Goal: Task Accomplishment & Management: Use online tool/utility

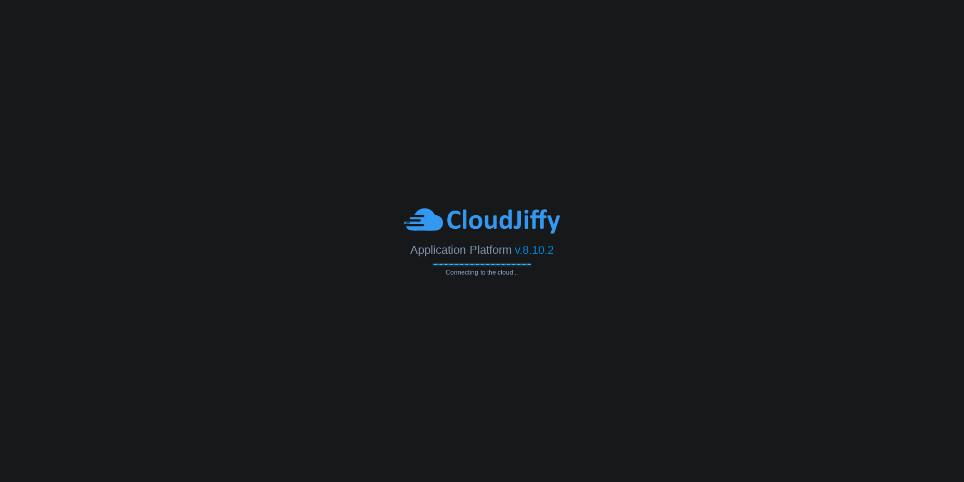
click at [489, 178] on body "Application Platform v.8.10.2 Connecting to the cloud..." at bounding box center [482, 241] width 964 height 482
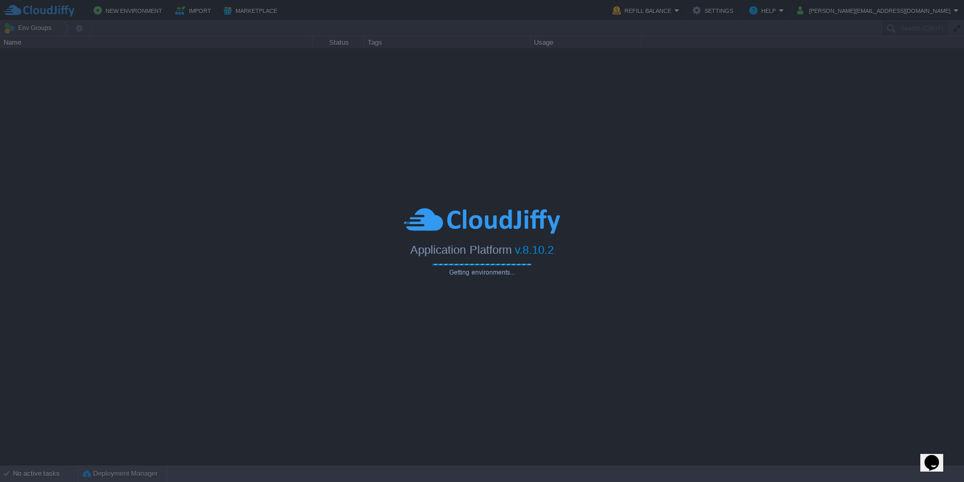
click at [629, 94] on div at bounding box center [482, 241] width 964 height 482
click at [432, 8] on div at bounding box center [482, 241] width 964 height 482
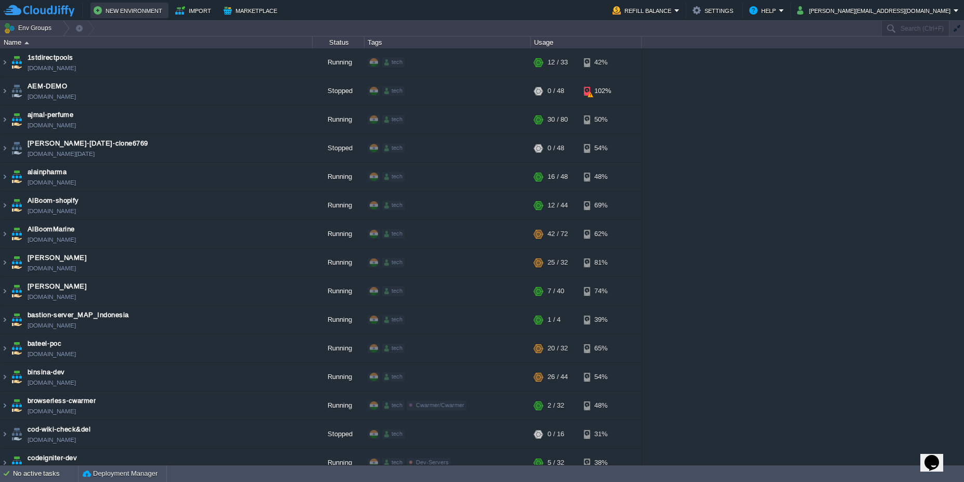
click at [152, 12] on button "New Environment" at bounding box center [130, 10] width 72 height 12
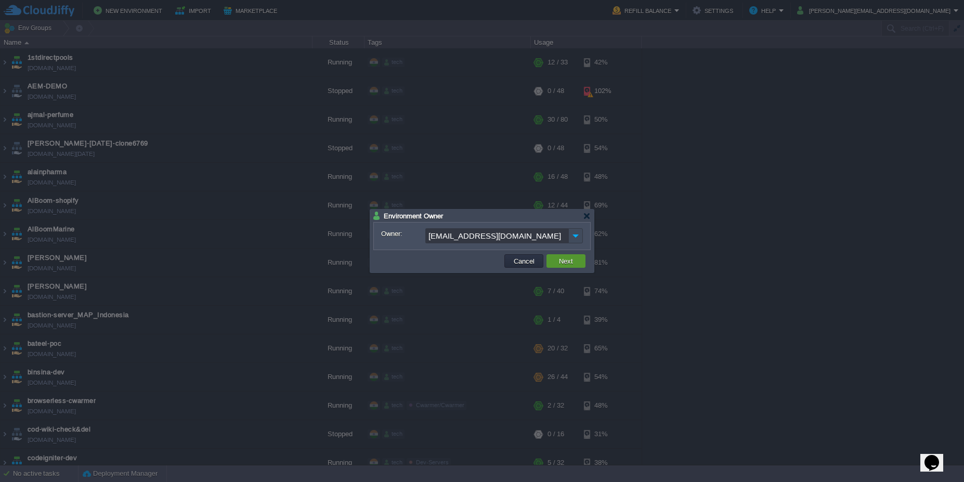
click at [563, 266] on td "Next" at bounding box center [565, 261] width 39 height 14
click at [469, 241] on input "[EMAIL_ADDRESS][DOMAIN_NAME]" at bounding box center [496, 235] width 143 height 15
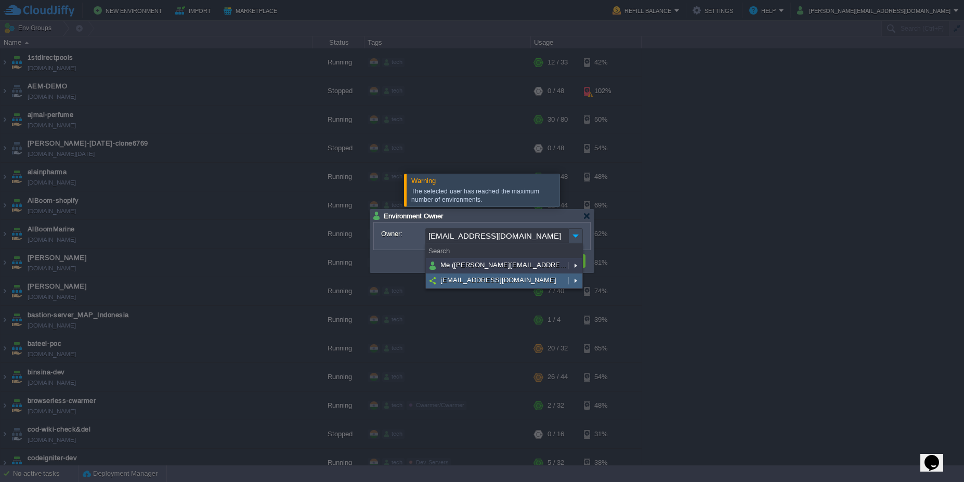
click at [469, 241] on input "[EMAIL_ADDRESS][DOMAIN_NAME]" at bounding box center [496, 235] width 143 height 15
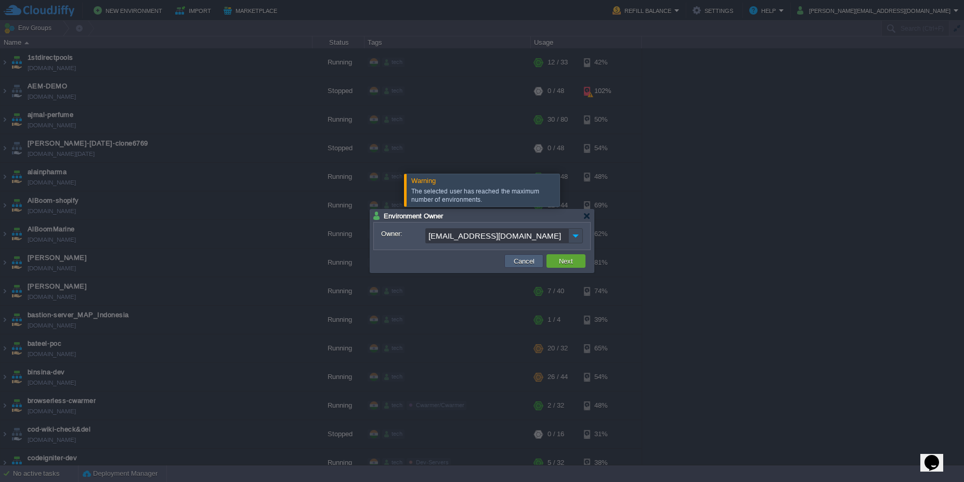
click at [520, 265] on button "Cancel" at bounding box center [524, 260] width 27 height 9
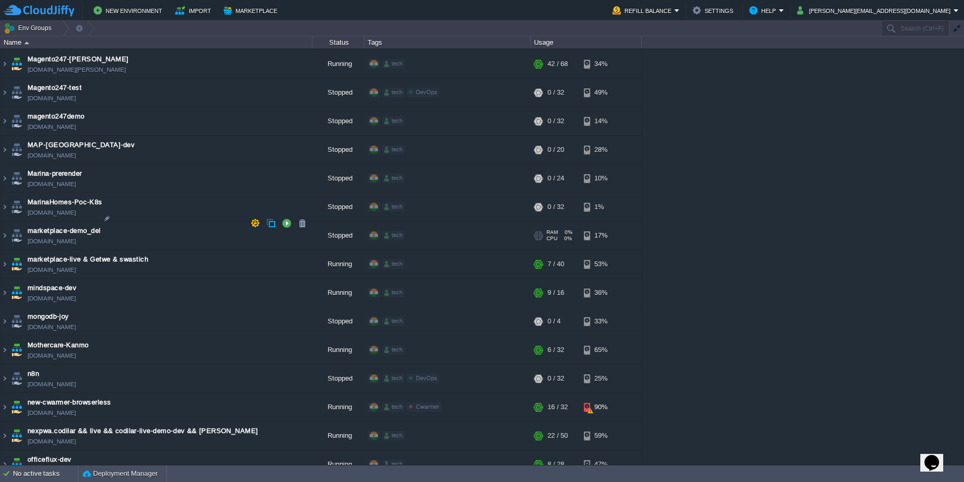
scroll to position [1657, 0]
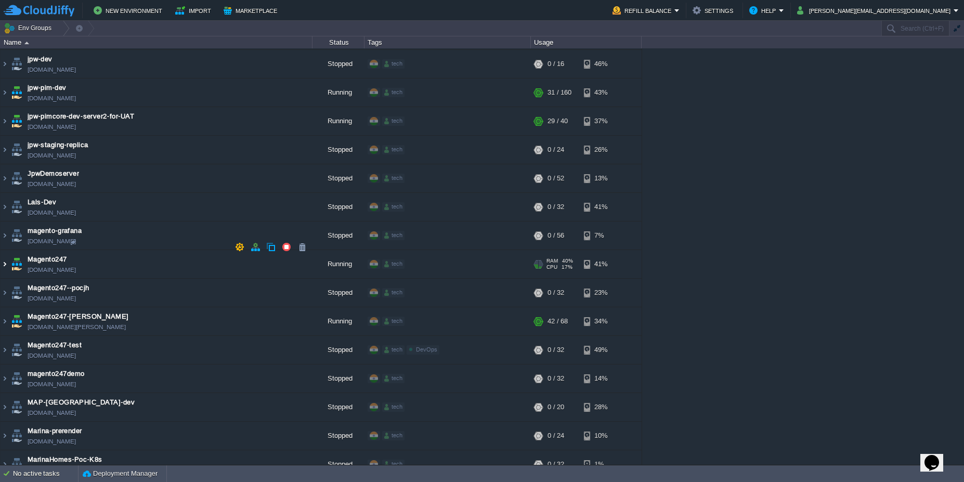
click at [4, 250] on img at bounding box center [5, 264] width 8 height 28
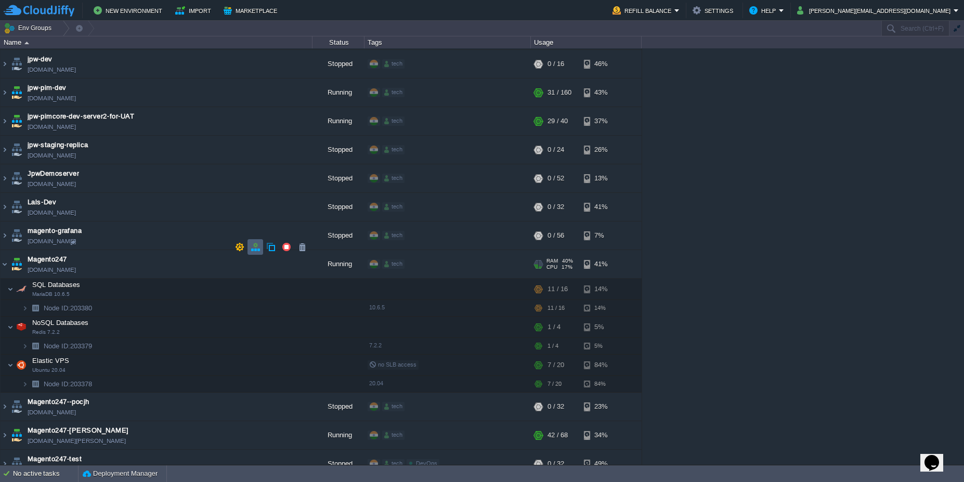
click at [254, 250] on button "button" at bounding box center [255, 246] width 9 height 9
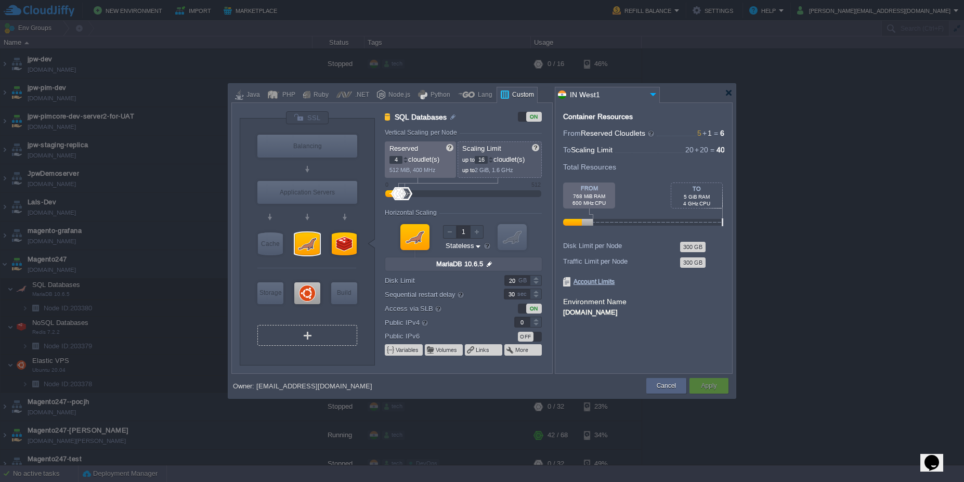
click at [337, 343] on div "VM" at bounding box center [307, 335] width 100 height 21
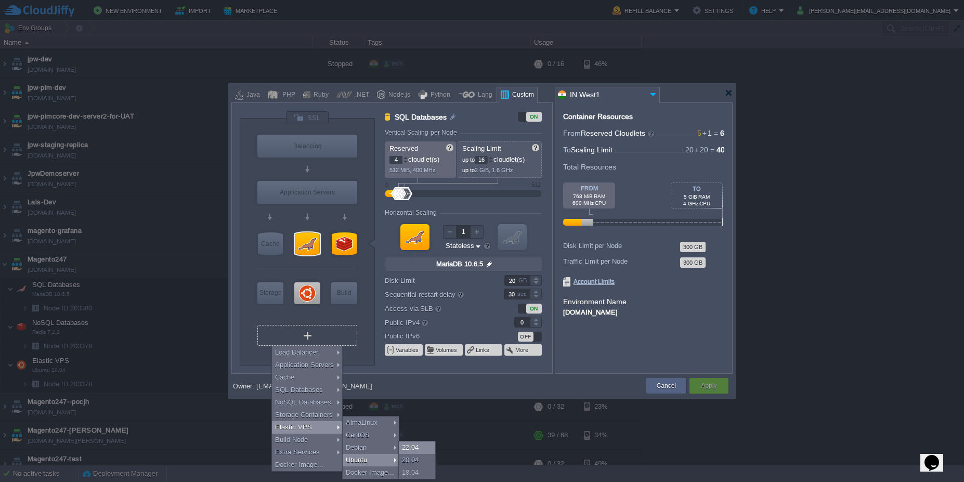
click at [414, 448] on div "22.04" at bounding box center [417, 447] width 36 height 12
type input "Elastic VPS 2"
type input "1"
type input "4"
type input "Ubuntu 22.04"
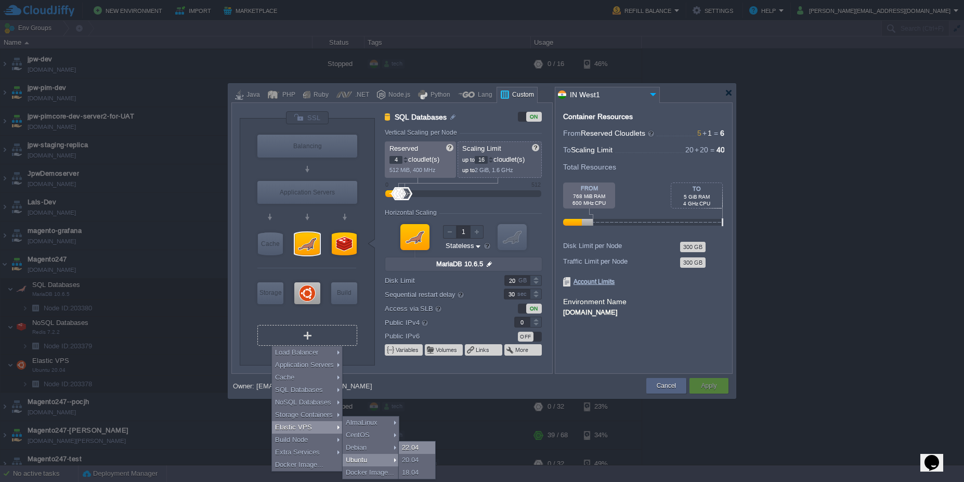
type input "22.04"
type input "Stateful"
type input "30"
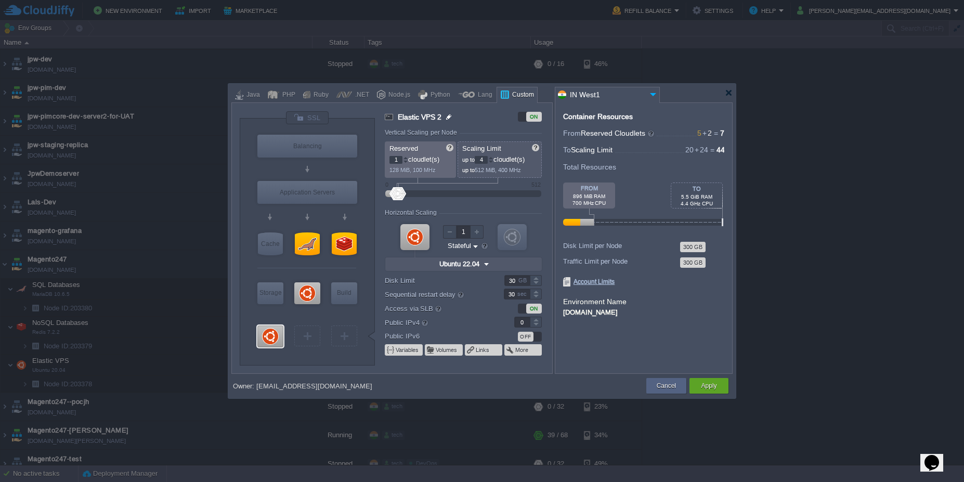
type input "Select Image"
click at [447, 116] on img at bounding box center [449, 117] width 9 height 12
drag, startPoint x: 447, startPoint y: 116, endPoint x: 342, endPoint y: 115, distance: 105.0
click at [342, 115] on div "VM Balancing VM Application Servers VM Cache VM SQL VM NoSQL VM Storage VM VPS …" at bounding box center [396, 242] width 312 height 262
type input "aru-ubuntu"
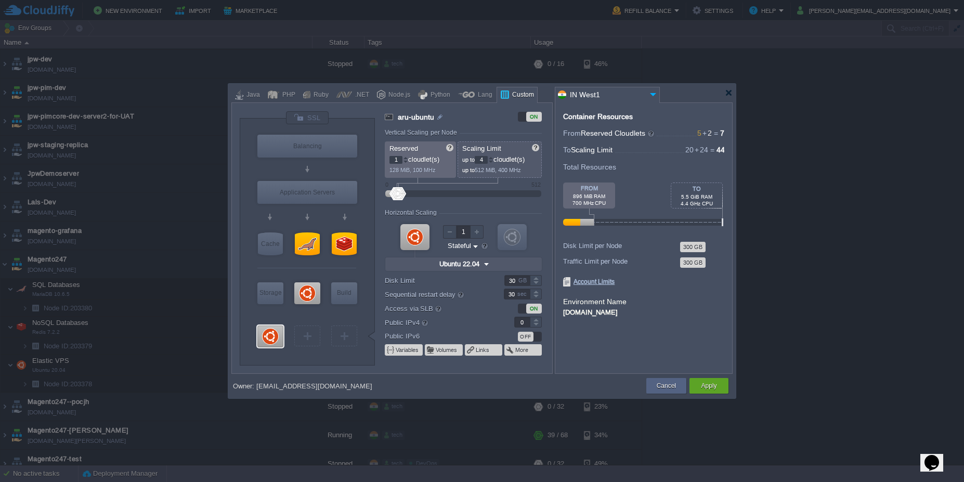
drag, startPoint x: 488, startPoint y: 161, endPoint x: 468, endPoint y: 156, distance: 20.9
click at [468, 156] on p "up to 4 cloudlet(s)" at bounding box center [500, 158] width 76 height 11
click at [543, 185] on form "Vertical Scaling per Node Reserved 1 cloudlet(s) 128 MiB, 100 MHz Scaling Limit…" at bounding box center [468, 251] width 167 height 244
type input "8"
click at [543, 212] on form "Vertical Scaling per Node Reserved 1 cloudlet(s) 128 MiB, 100 MHz Scaling Limit…" at bounding box center [468, 251] width 167 height 244
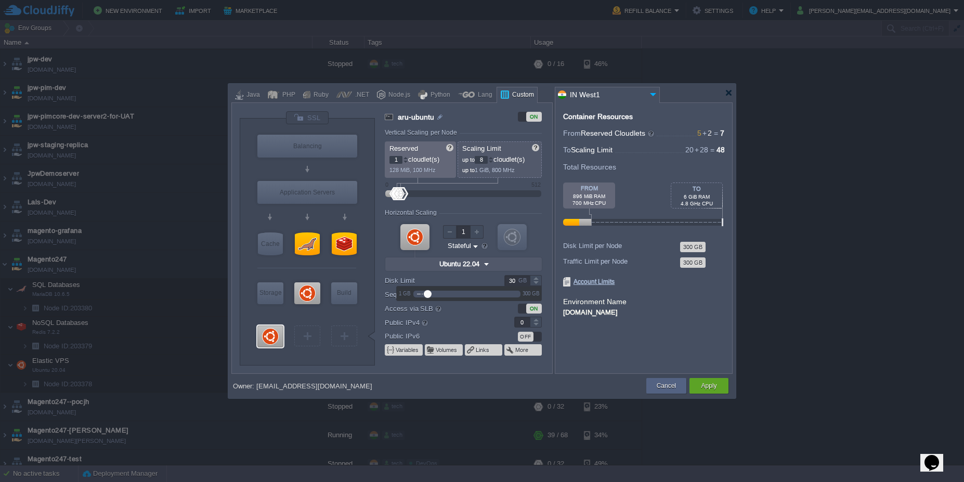
click at [516, 280] on input "30" at bounding box center [516, 280] width 25 height 11
type input "205"
drag, startPoint x: 429, startPoint y: 294, endPoint x: 485, endPoint y: 294, distance: 55.6
click at [485, 294] on div at bounding box center [485, 294] width 8 height 8
click at [608, 344] on div "Container Resources From Reserved Cloudlets 5 + 2 ... = 7 not added To Scaling …" at bounding box center [644, 237] width 178 height 271
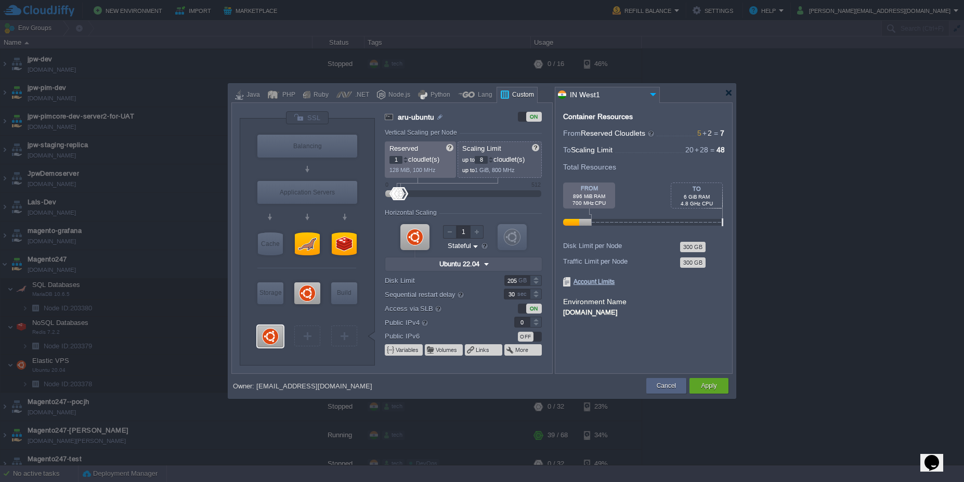
type input "1"
click at [536, 320] on div at bounding box center [536, 319] width 12 height 5
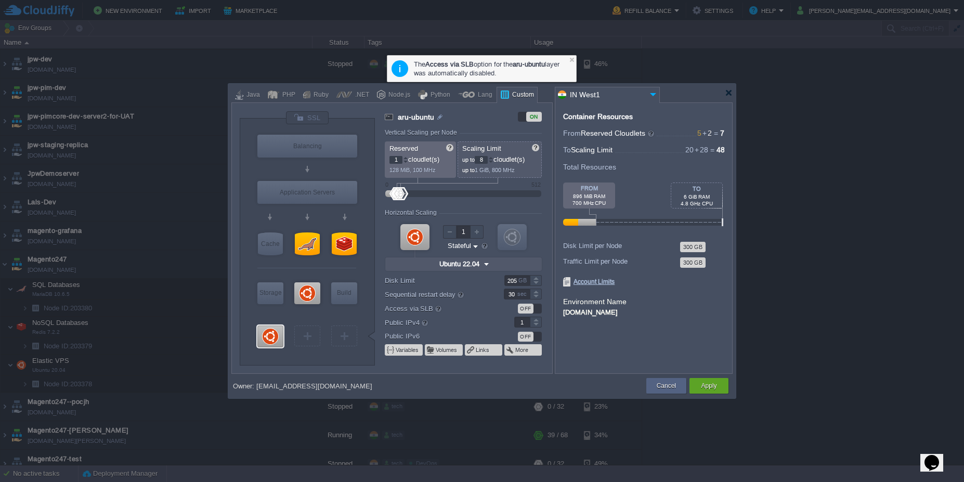
click at [618, 345] on div "Container Resources From Reserved Cloudlets 5 + 2 ... = 7 not added To Scaling …" at bounding box center [644, 237] width 178 height 271
click at [716, 390] on button "Apply" at bounding box center [709, 386] width 16 height 10
